Goal: Find contact information: Obtain details needed to contact an individual or organization

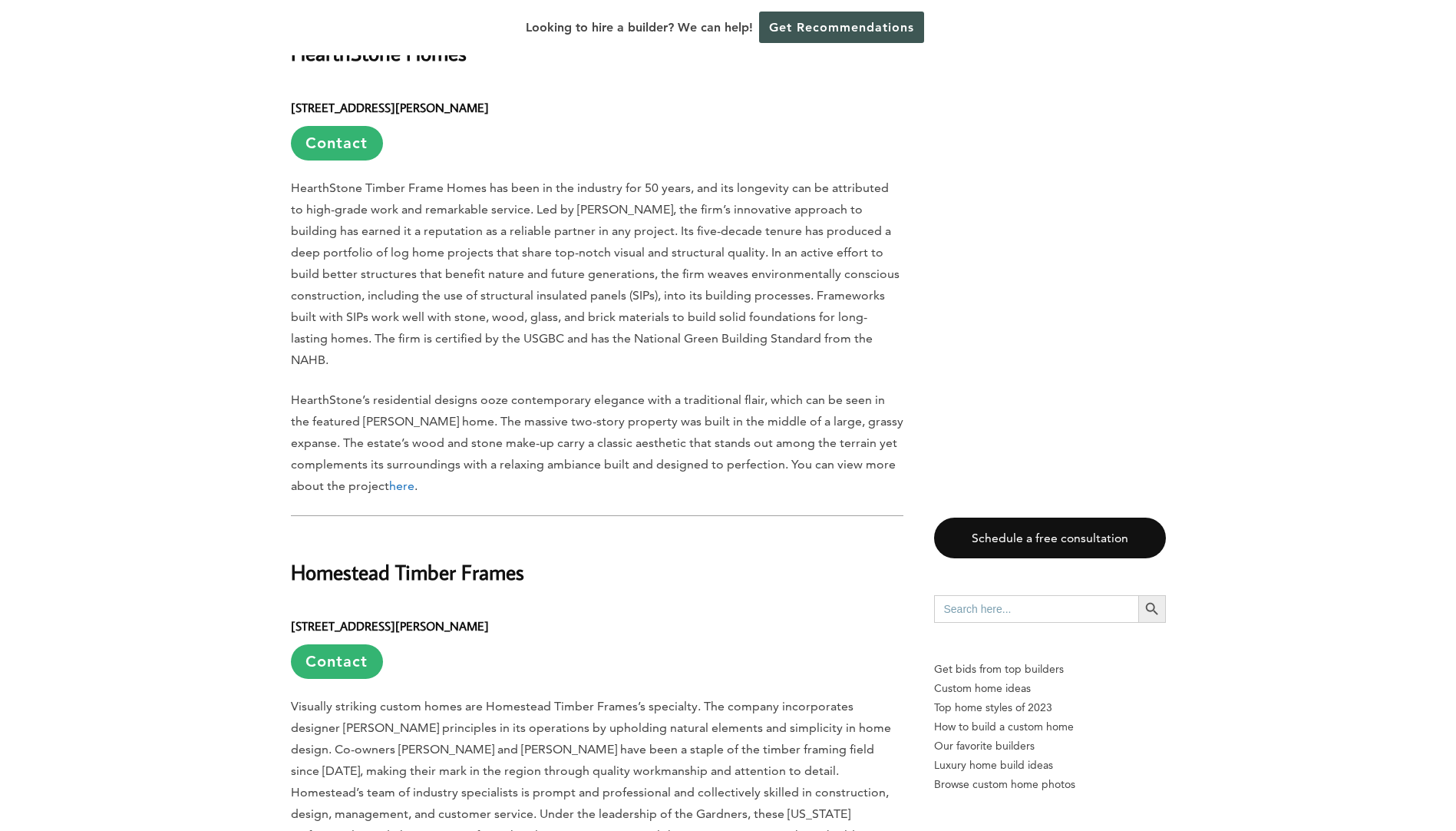
scroll to position [6105, 0]
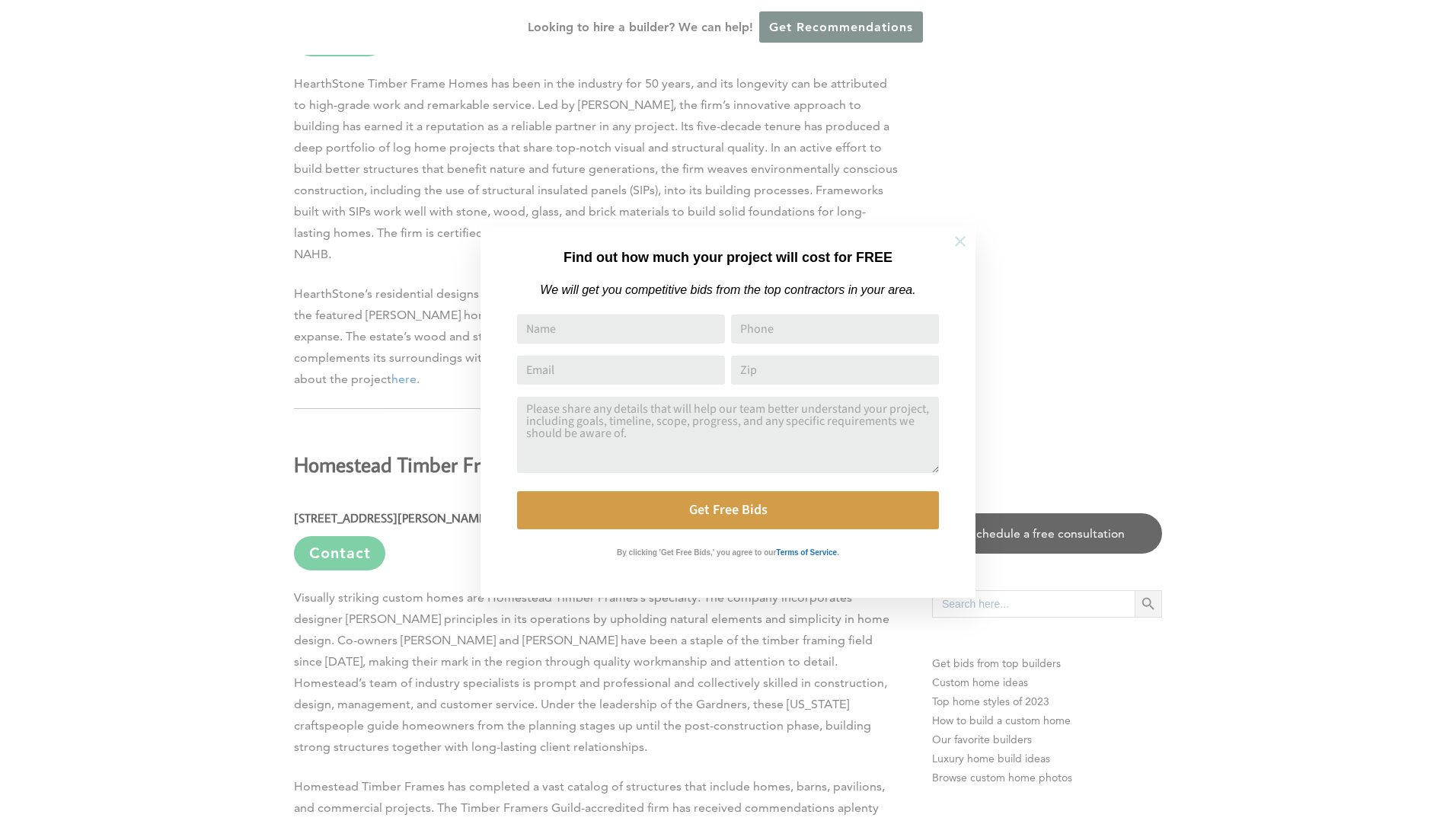
click at [962, 234] on icon at bounding box center [960, 241] width 17 height 17
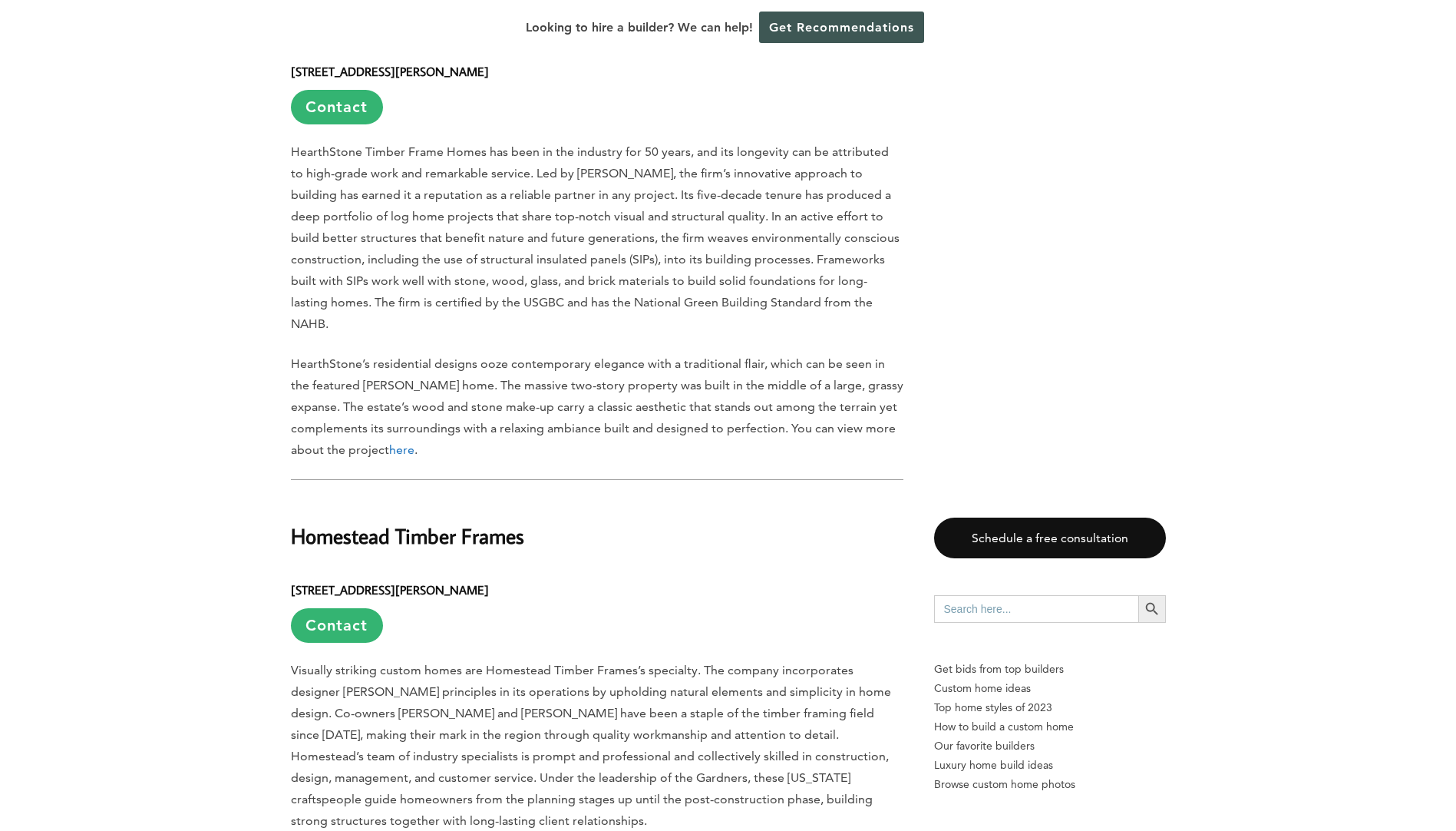
scroll to position [5874, 0]
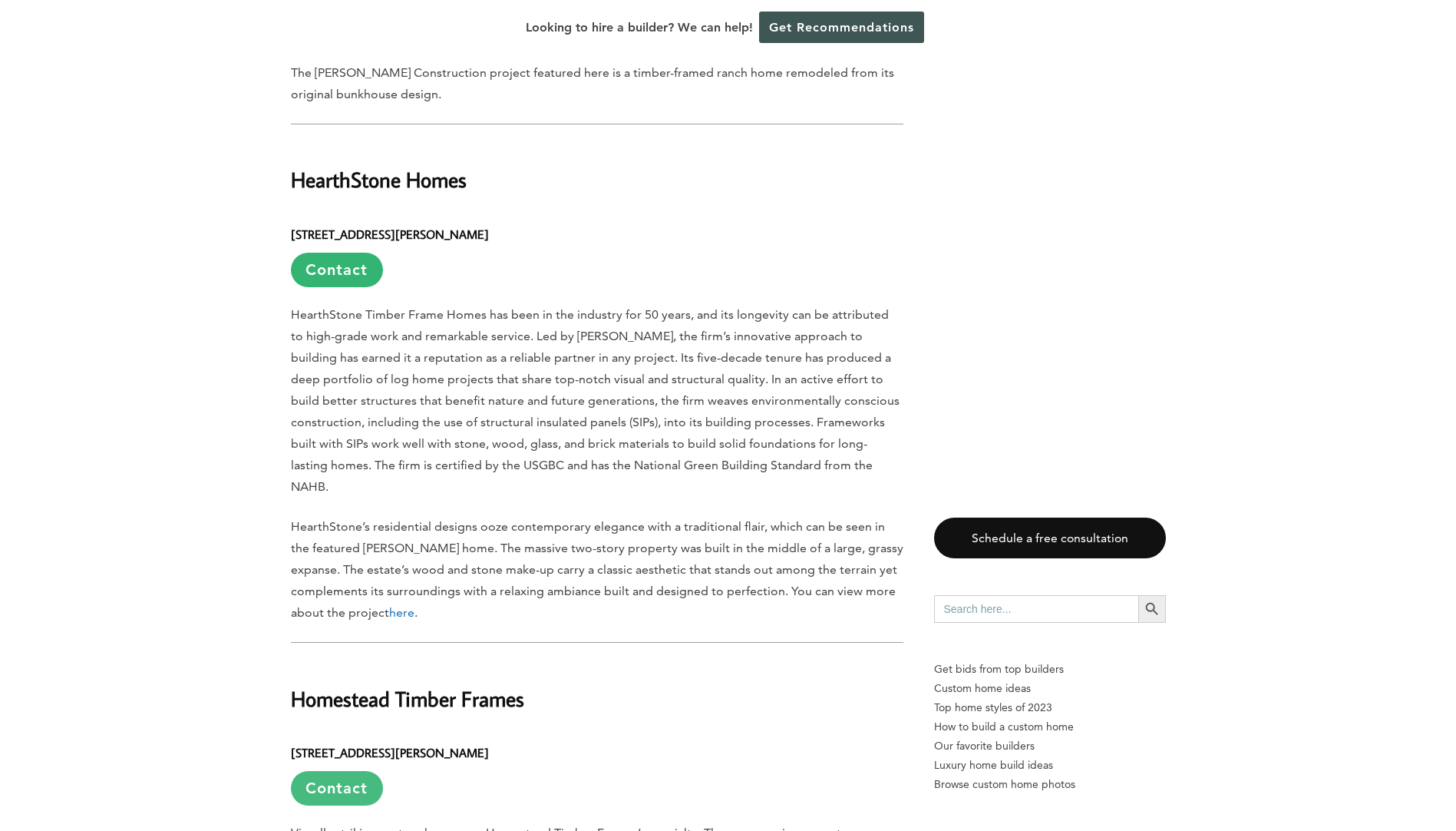
click at [365, 771] on link "Contact" at bounding box center [337, 789] width 92 height 34
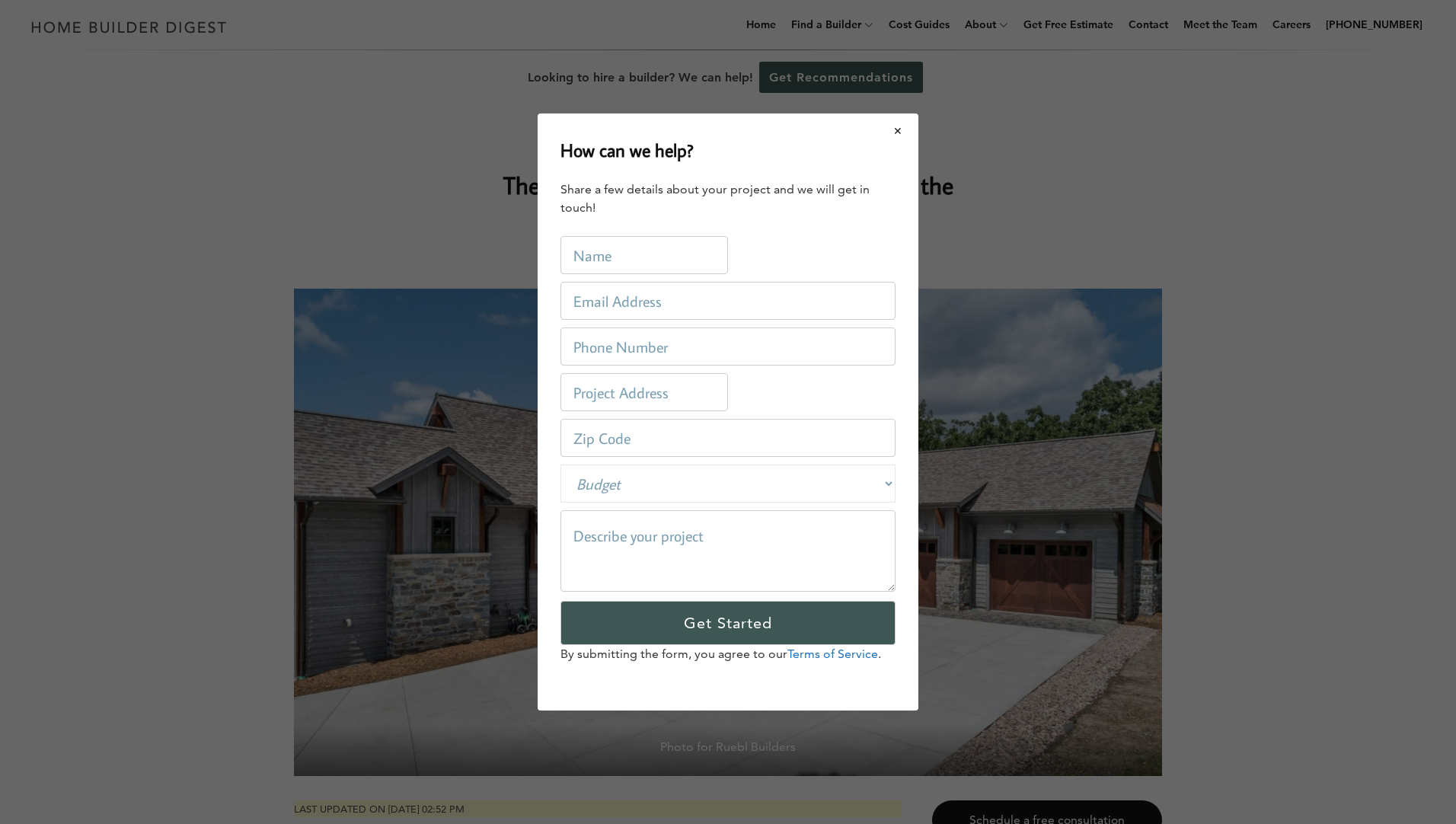
click at [892, 134] on button "Close modal" at bounding box center [897, 131] width 40 height 32
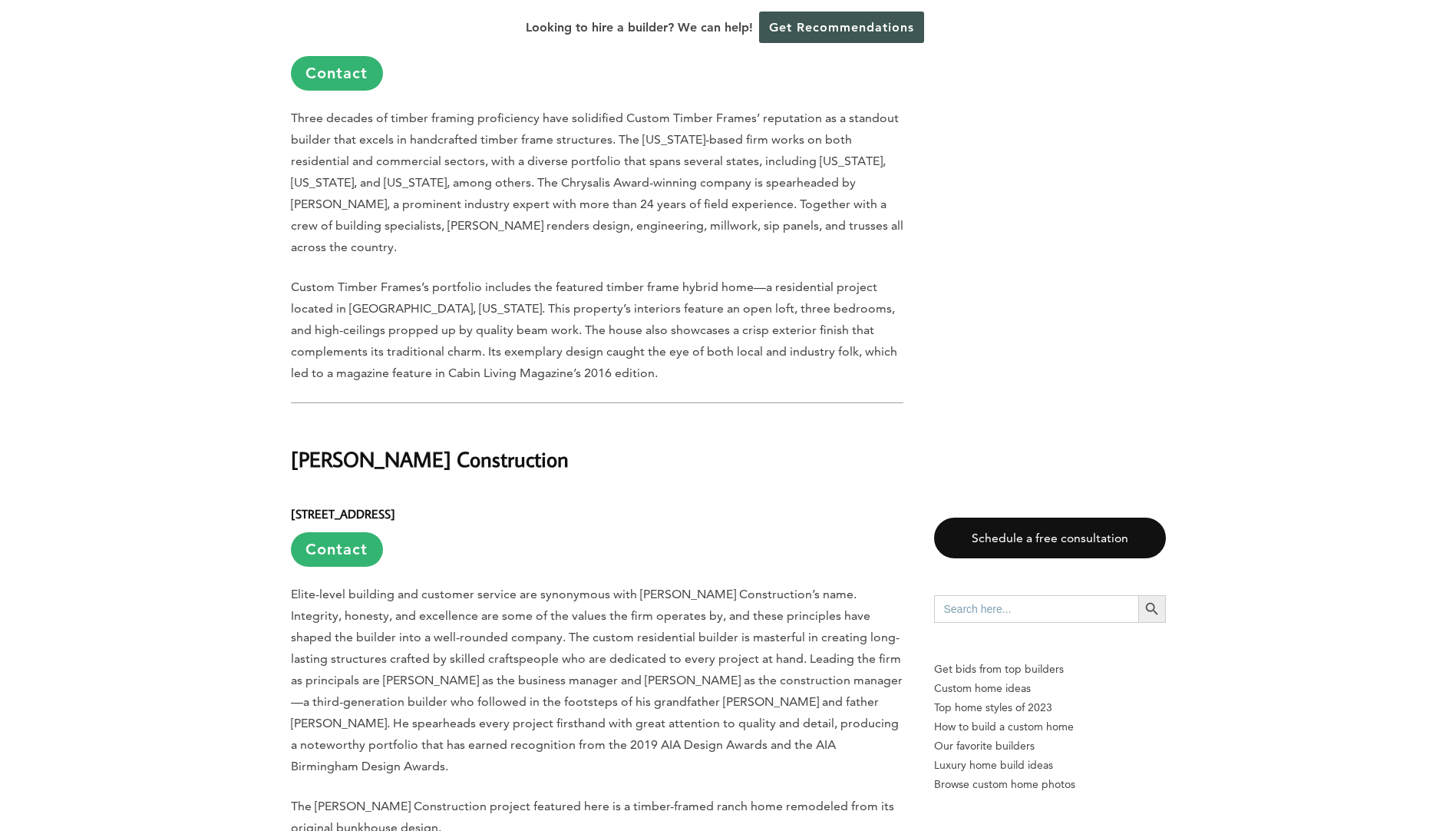
scroll to position [5222, 0]
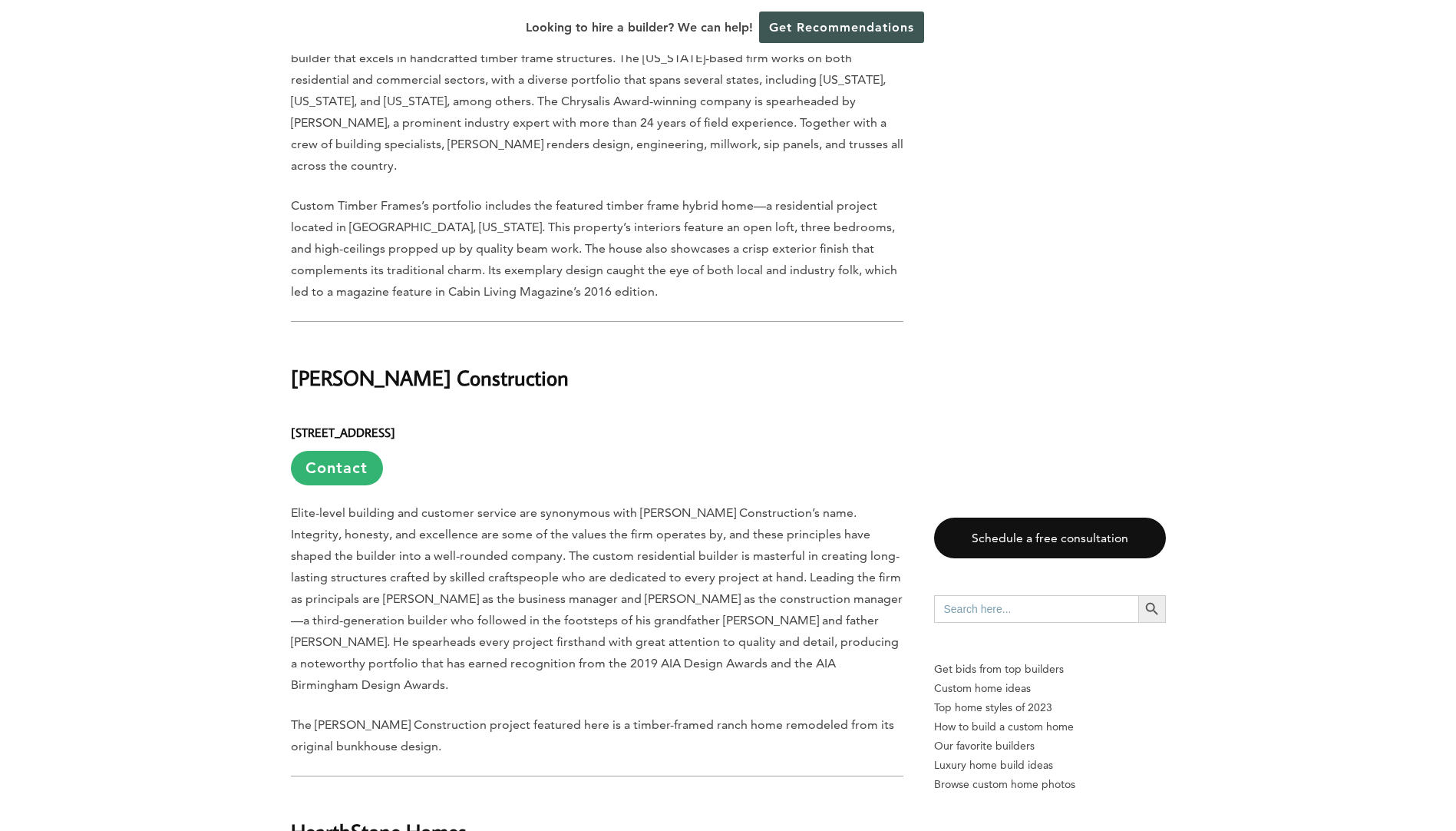
click at [532, 340] on h2 "[PERSON_NAME] Construction" at bounding box center [597, 366] width 613 height 53
drag, startPoint x: 529, startPoint y: 298, endPoint x: 296, endPoint y: 305, distance: 233.1
click at [296, 340] on h2 "[PERSON_NAME] Construction" at bounding box center [597, 366] width 613 height 53
copy h2 "[PERSON_NAME] Construction"
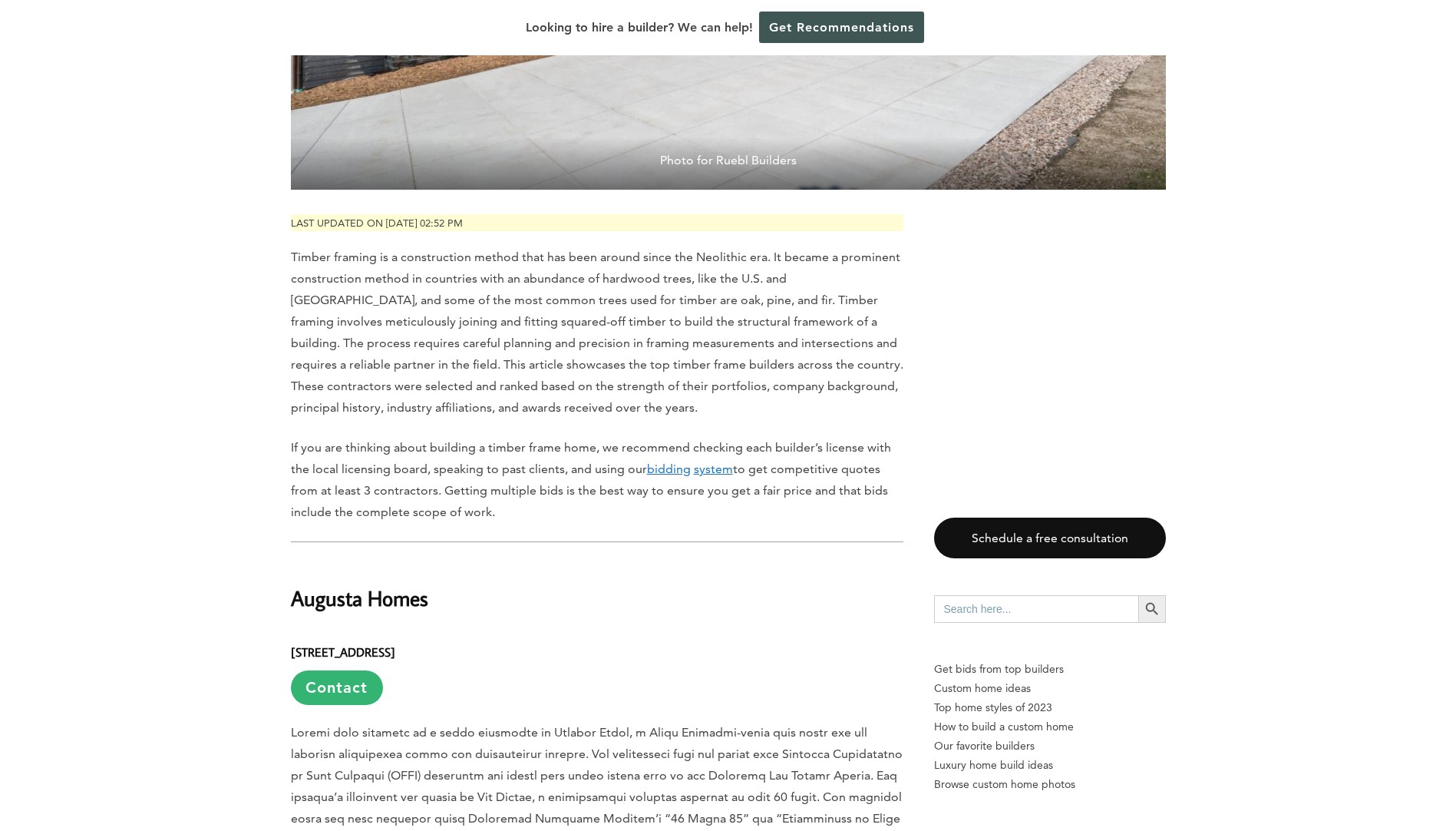
scroll to position [77, 0]
